Goal: Information Seeking & Learning: Find specific fact

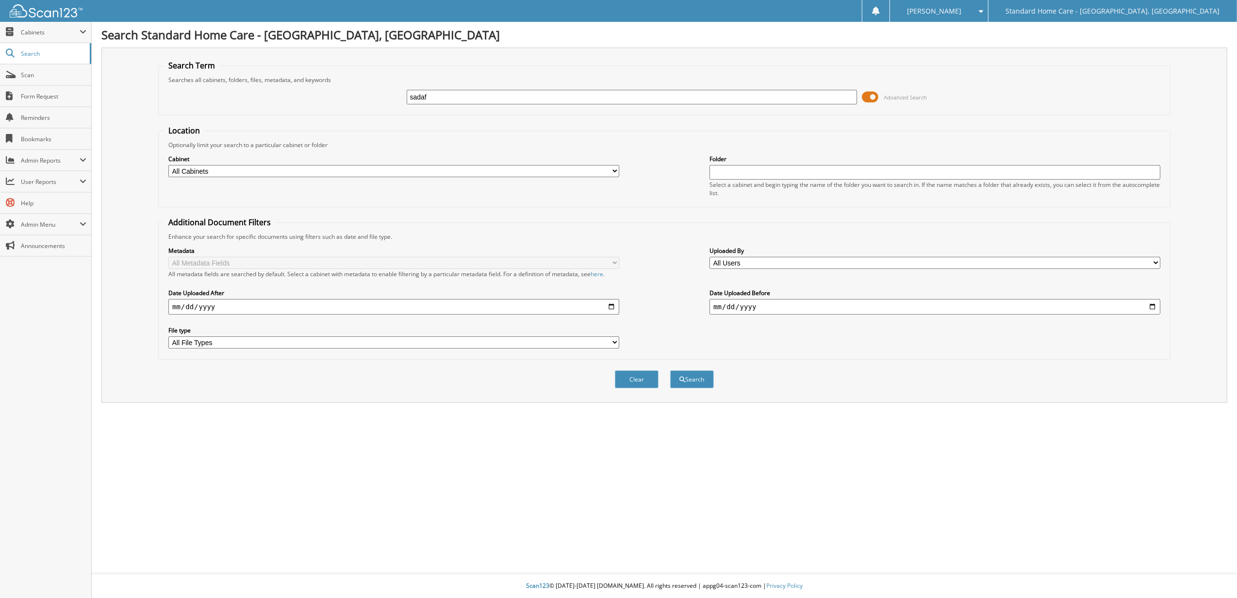
type input "sadaf"
click at [670, 370] on button "Search" at bounding box center [692, 379] width 44 height 18
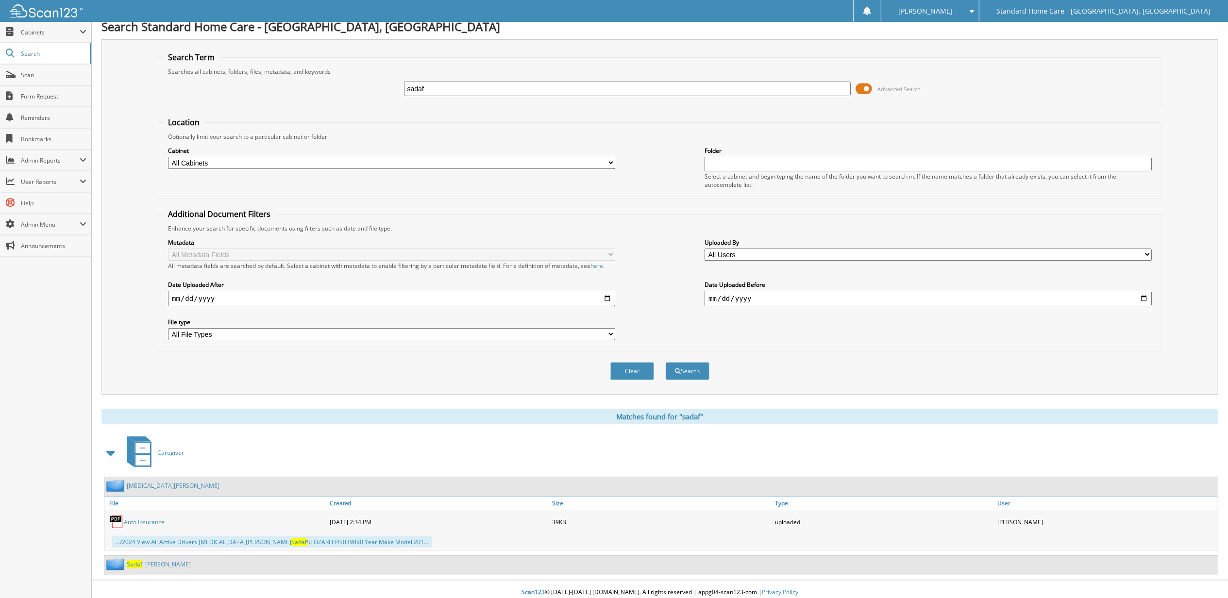
scroll to position [17, 0]
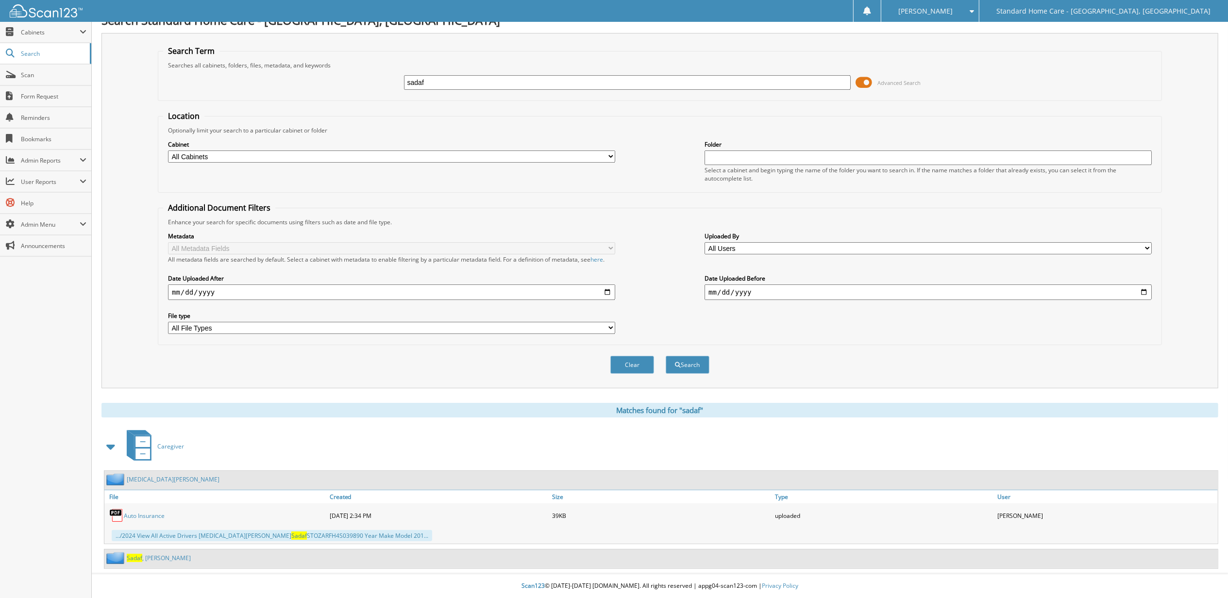
click at [158, 556] on link "Sadaf , Mohammad" at bounding box center [159, 558] width 64 height 8
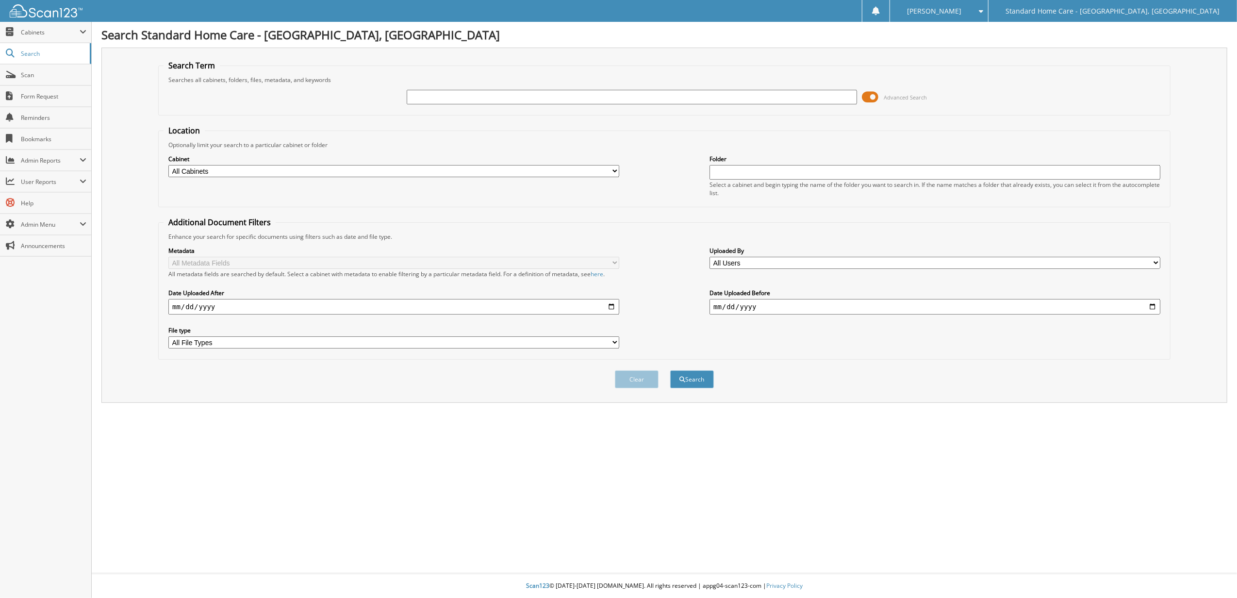
click at [576, 96] on input "text" at bounding box center [632, 97] width 451 height 15
type input "symone zapata"
click at [678, 377] on button "Search" at bounding box center [692, 379] width 44 height 18
type input "syed ali"
click at [670, 370] on button "Search" at bounding box center [692, 379] width 44 height 18
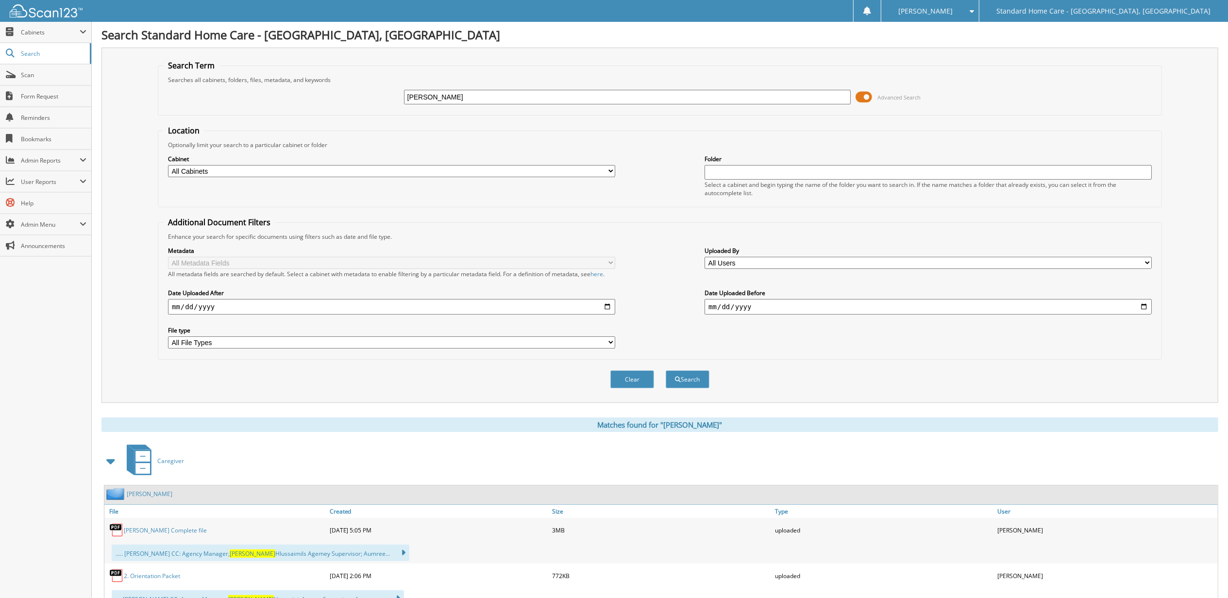
click at [26, 14] on img at bounding box center [46, 10] width 73 height 13
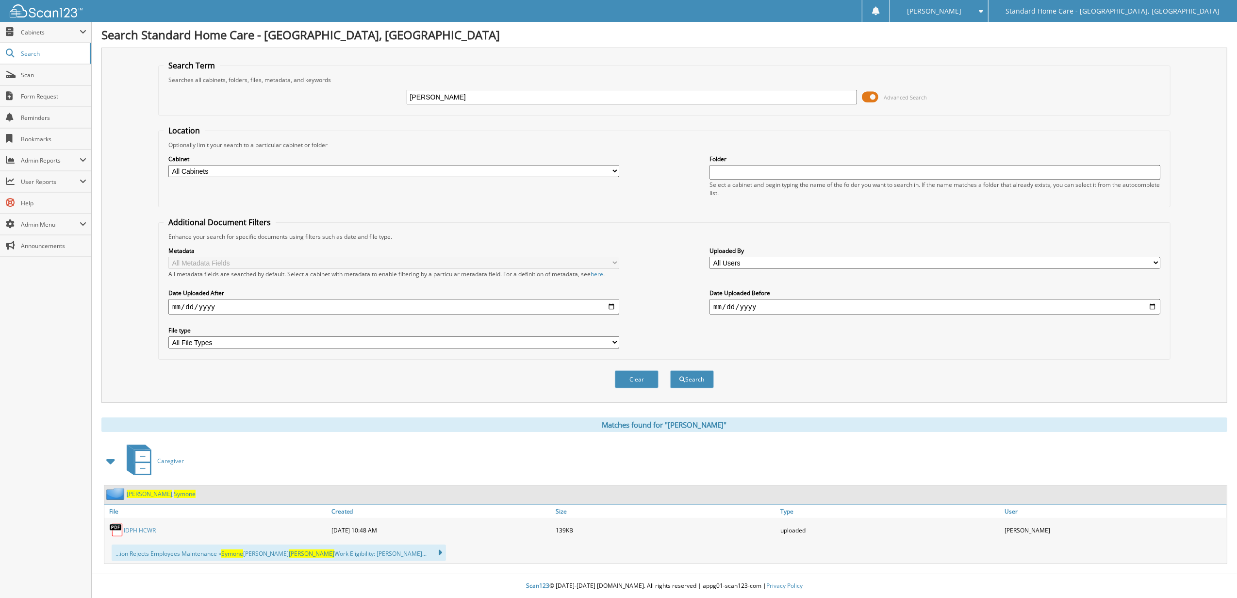
click at [174, 493] on span "Symone" at bounding box center [185, 494] width 22 height 8
